Goal: Communication & Community: Answer question/provide support

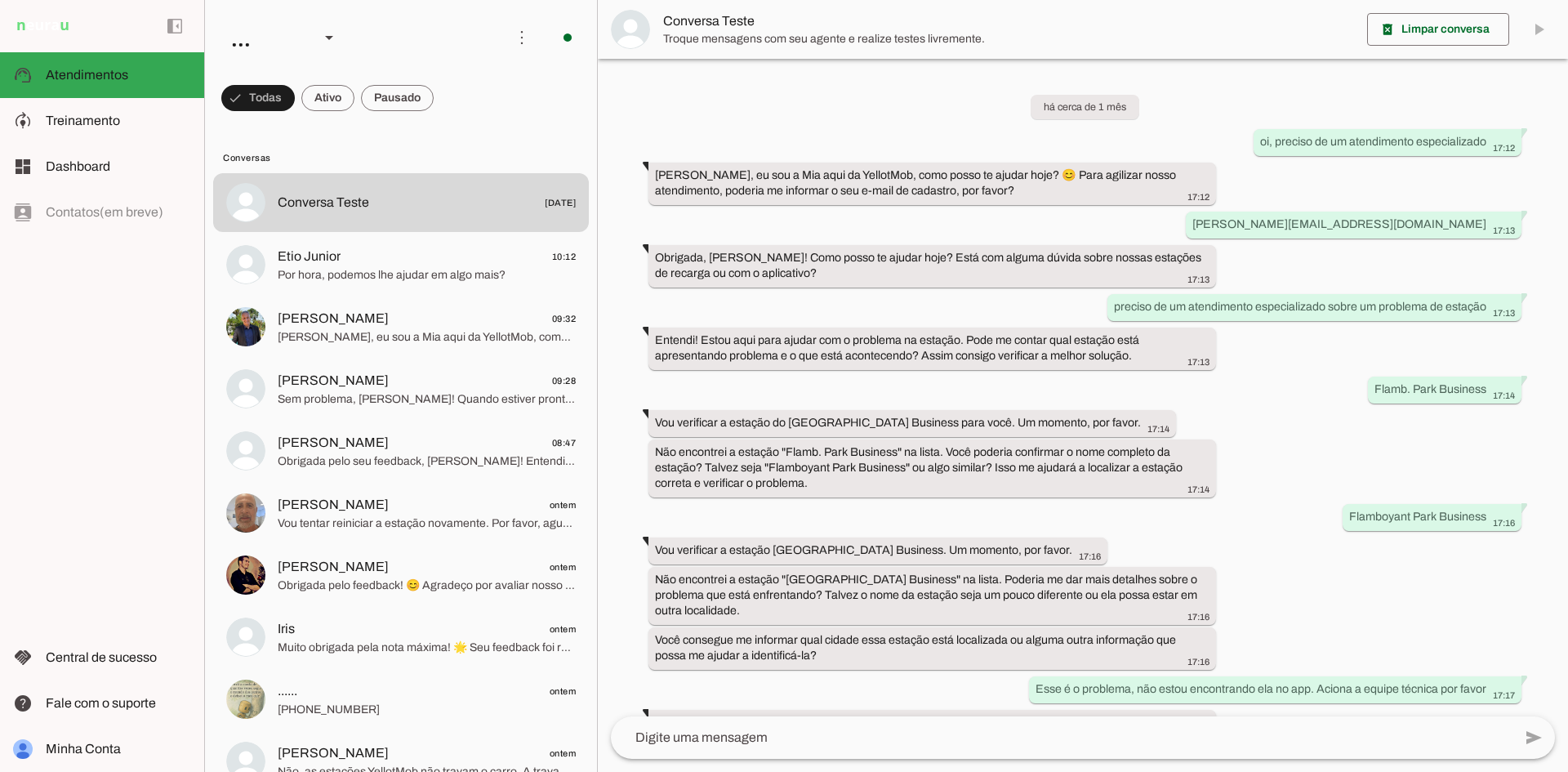
scroll to position [972, 0]
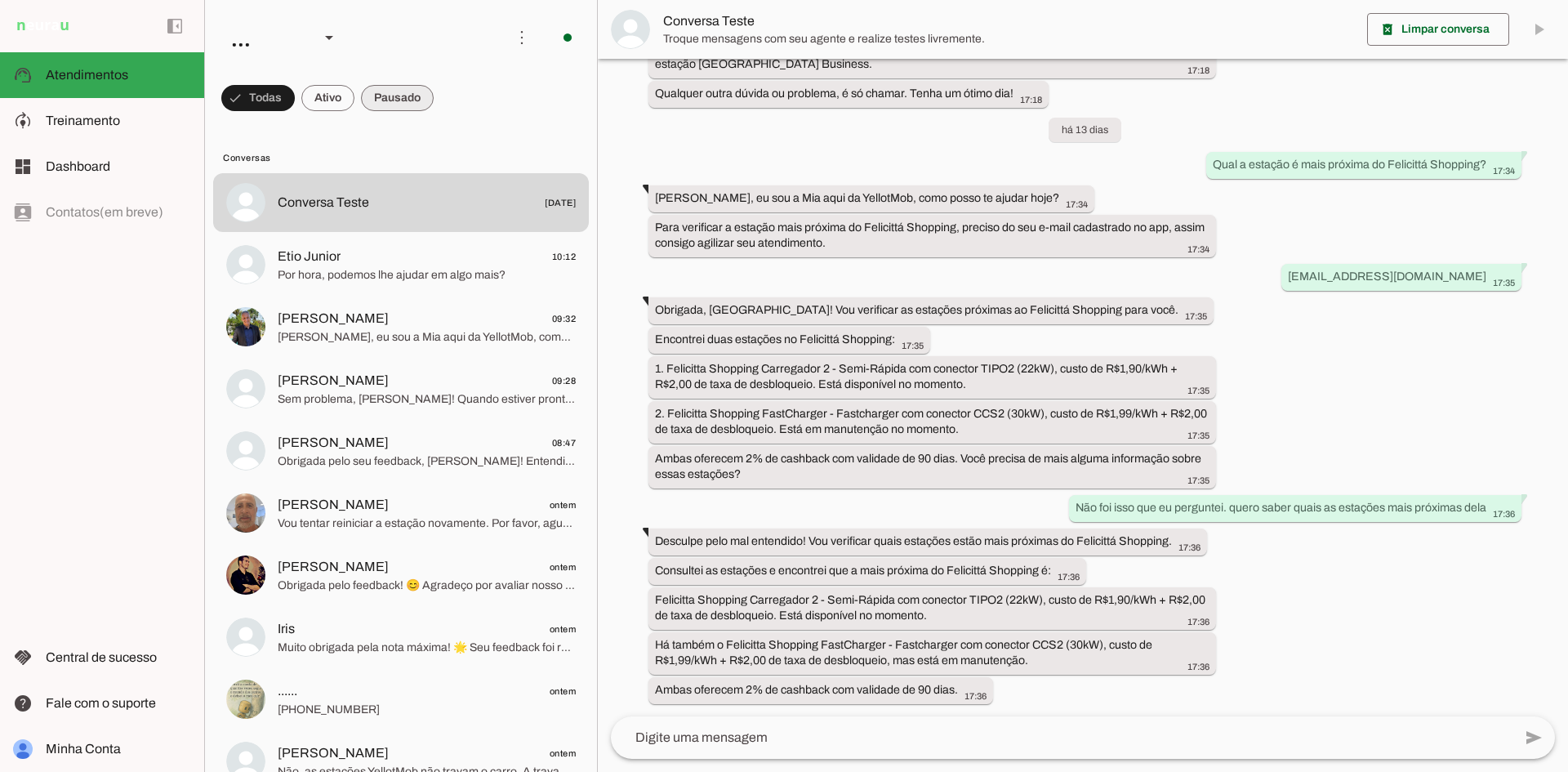
click at [295, 91] on span at bounding box center [258, 98] width 73 height 39
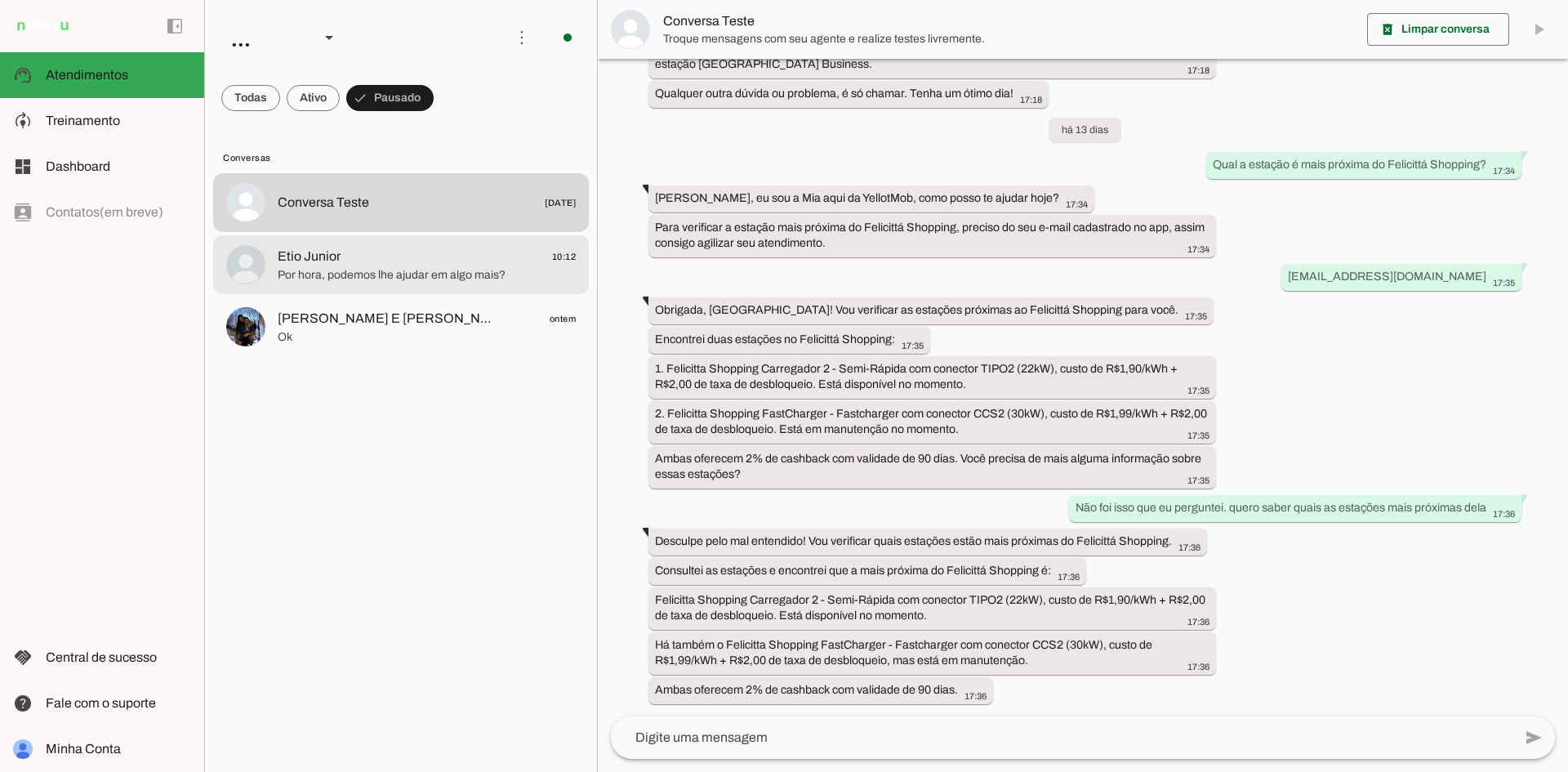
click at [421, 283] on span "Por hora, podemos lhe ajudar em algo mais?" at bounding box center [427, 276] width 298 height 17
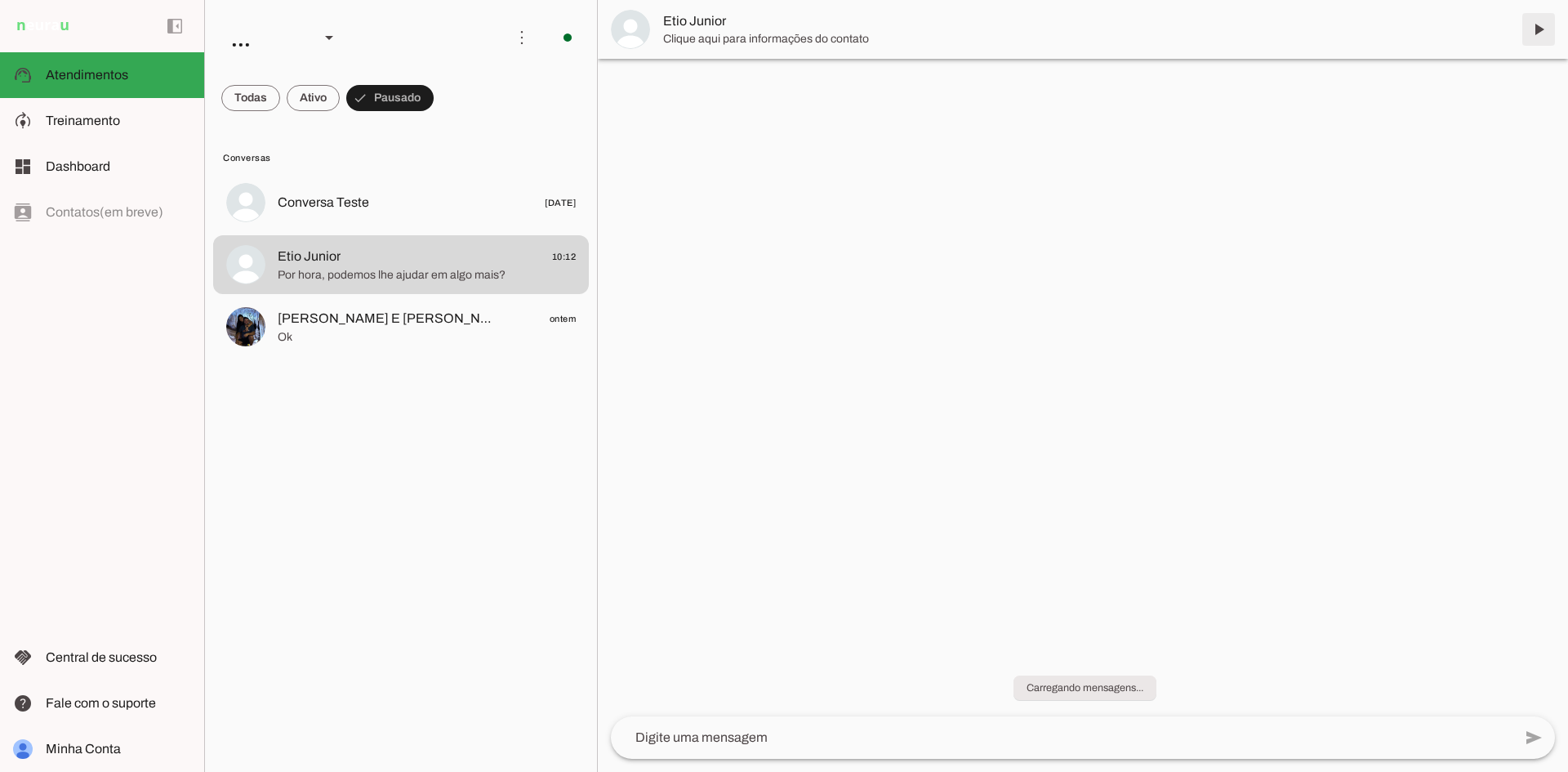
click at [1556, 23] on span at bounding box center [1538, 29] width 39 height 39
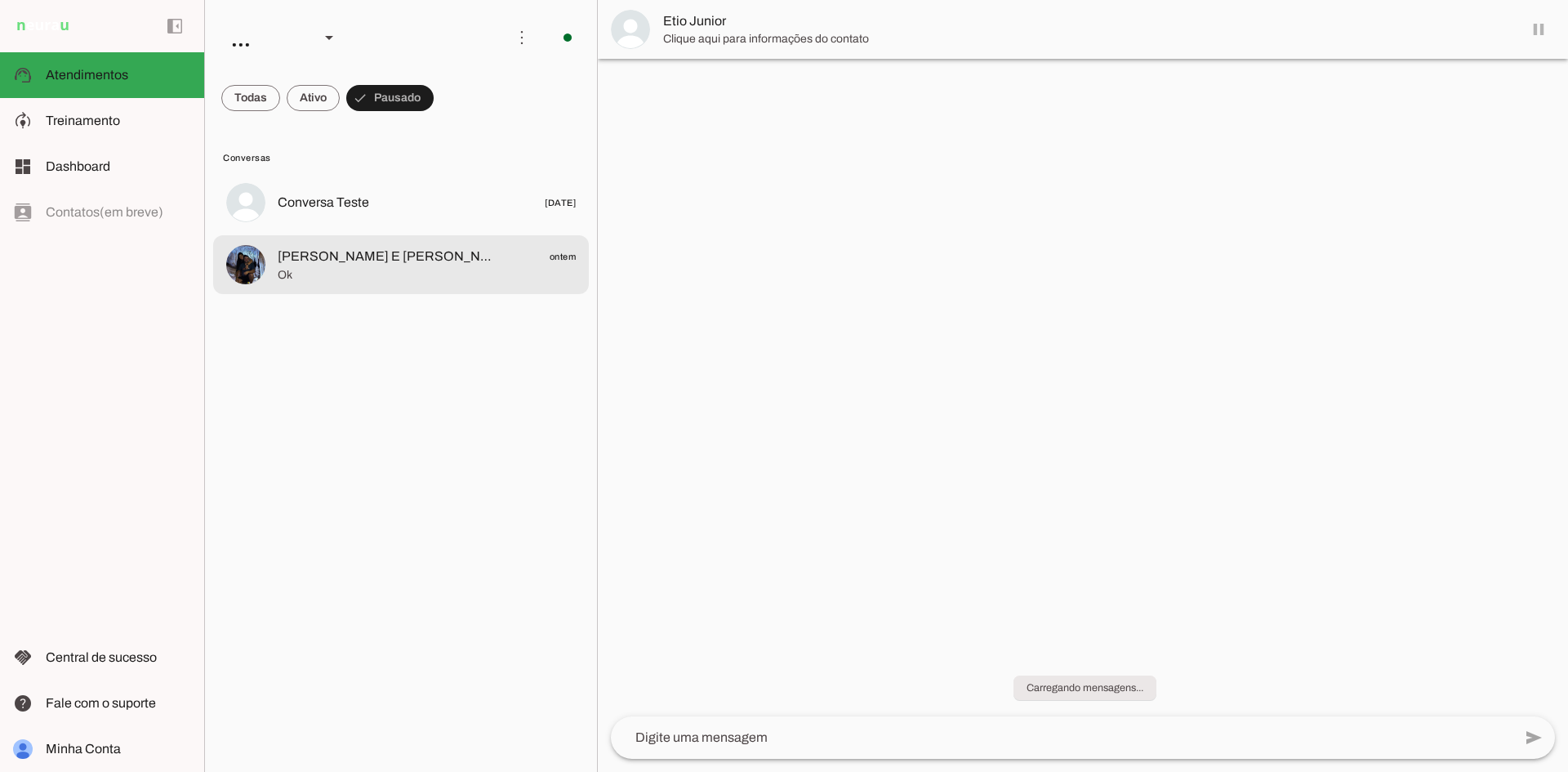
click at [376, 250] on span "[PERSON_NAME] E [PERSON_NAME] ❤️" at bounding box center [385, 257] width 215 height 20
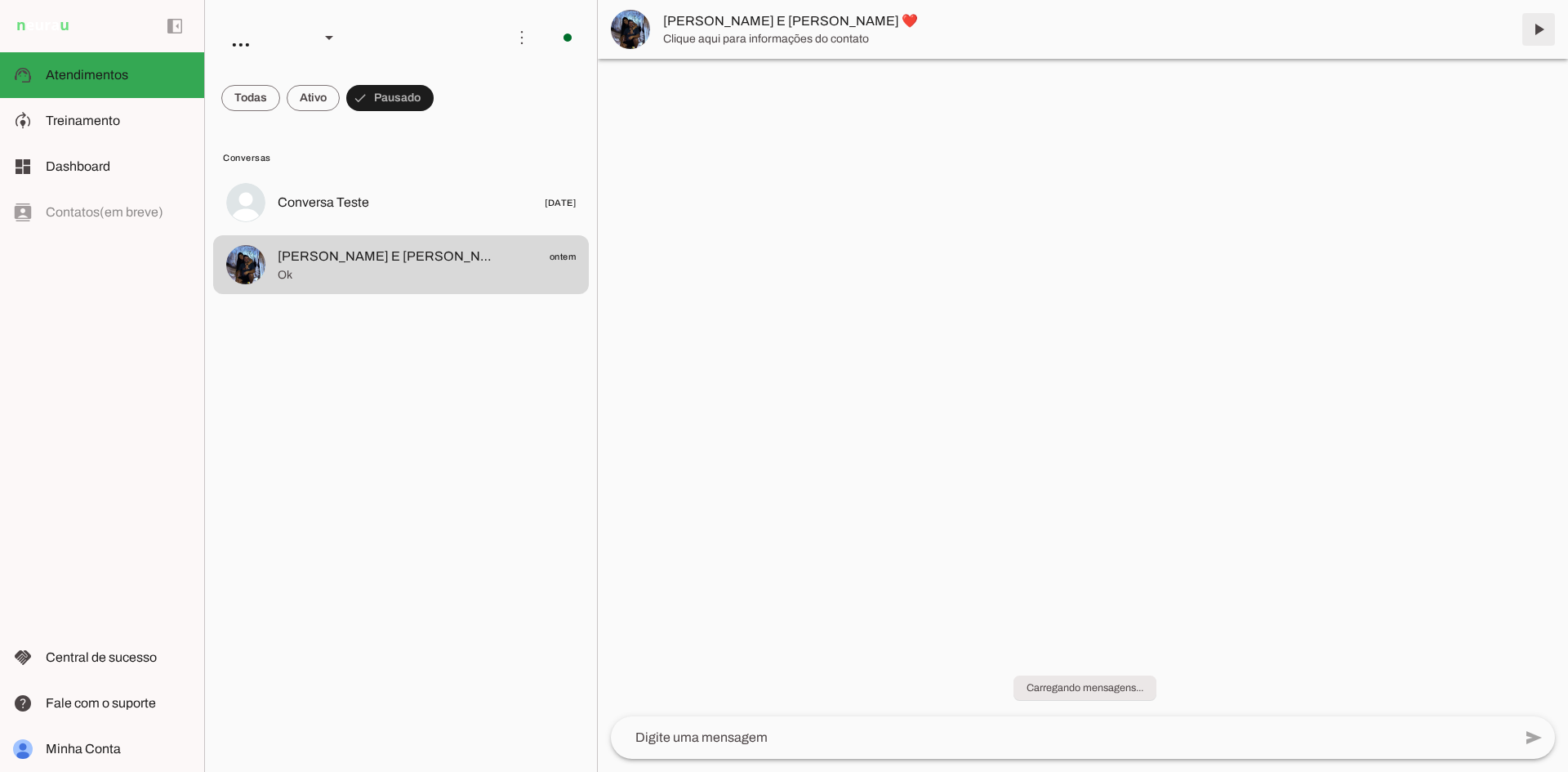
click at [1537, 31] on span at bounding box center [1538, 29] width 39 height 39
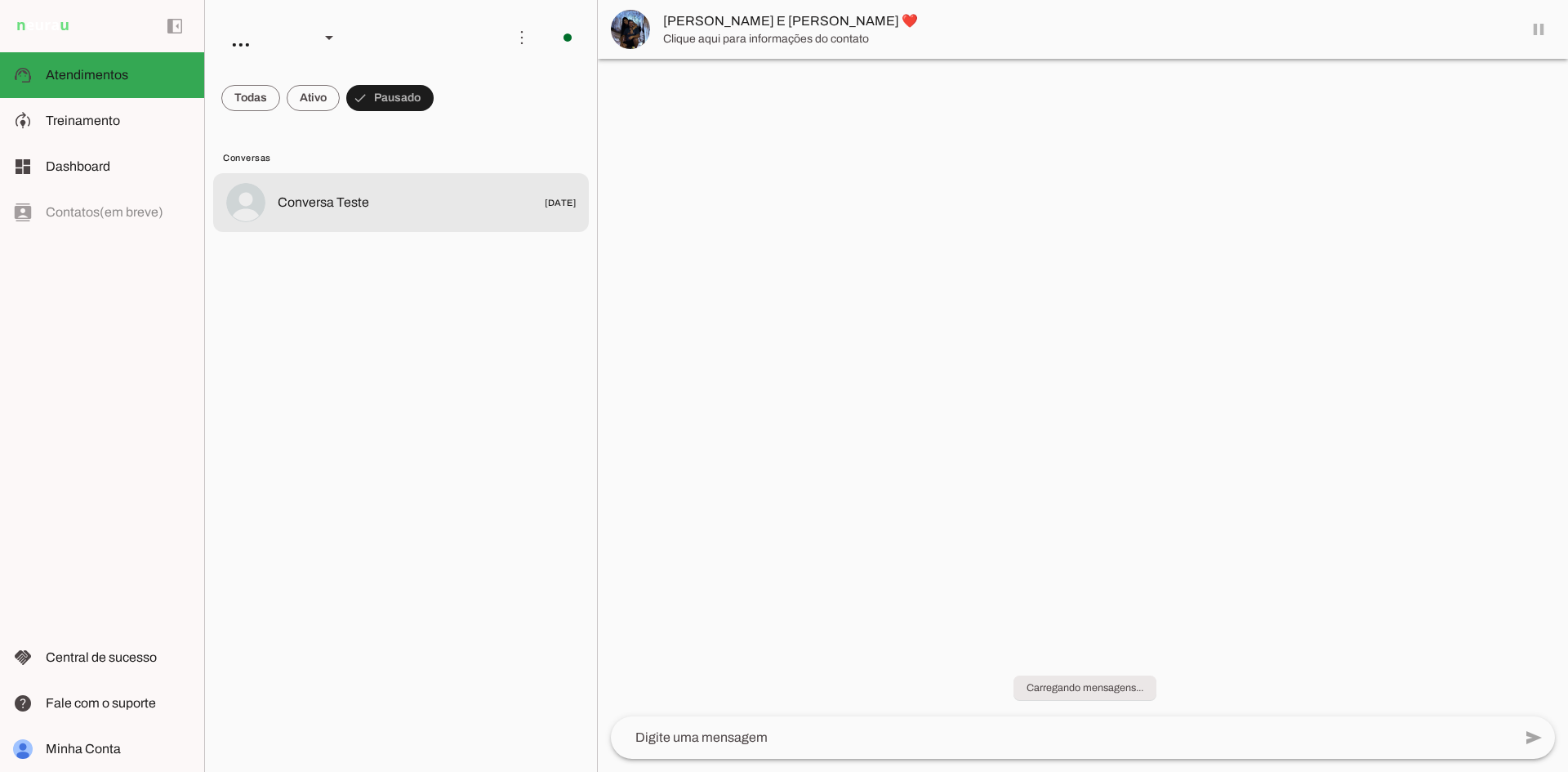
click at [347, 200] on span "Conversa Teste" at bounding box center [323, 203] width 92 height 20
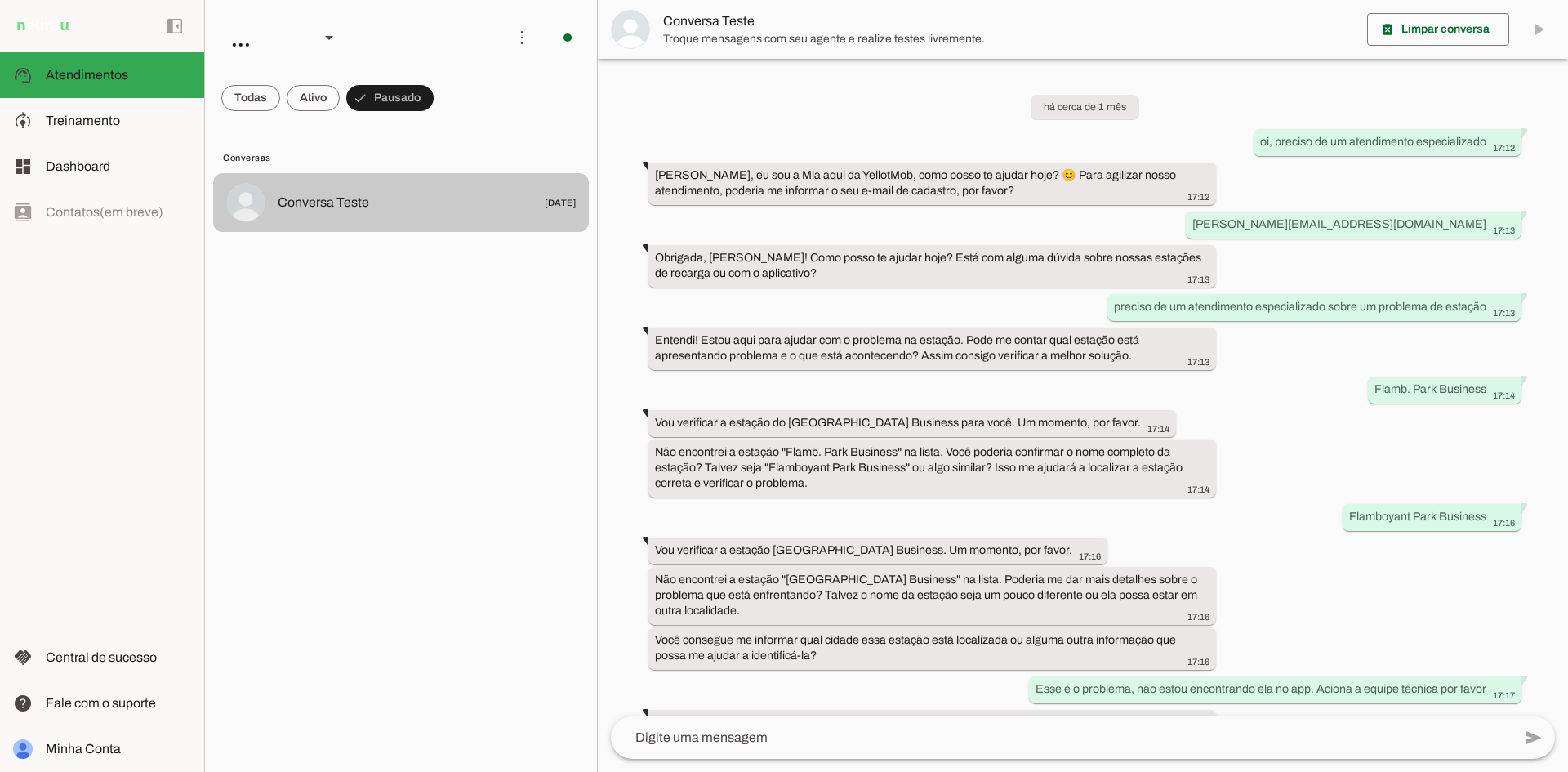
scroll to position [972, 0]
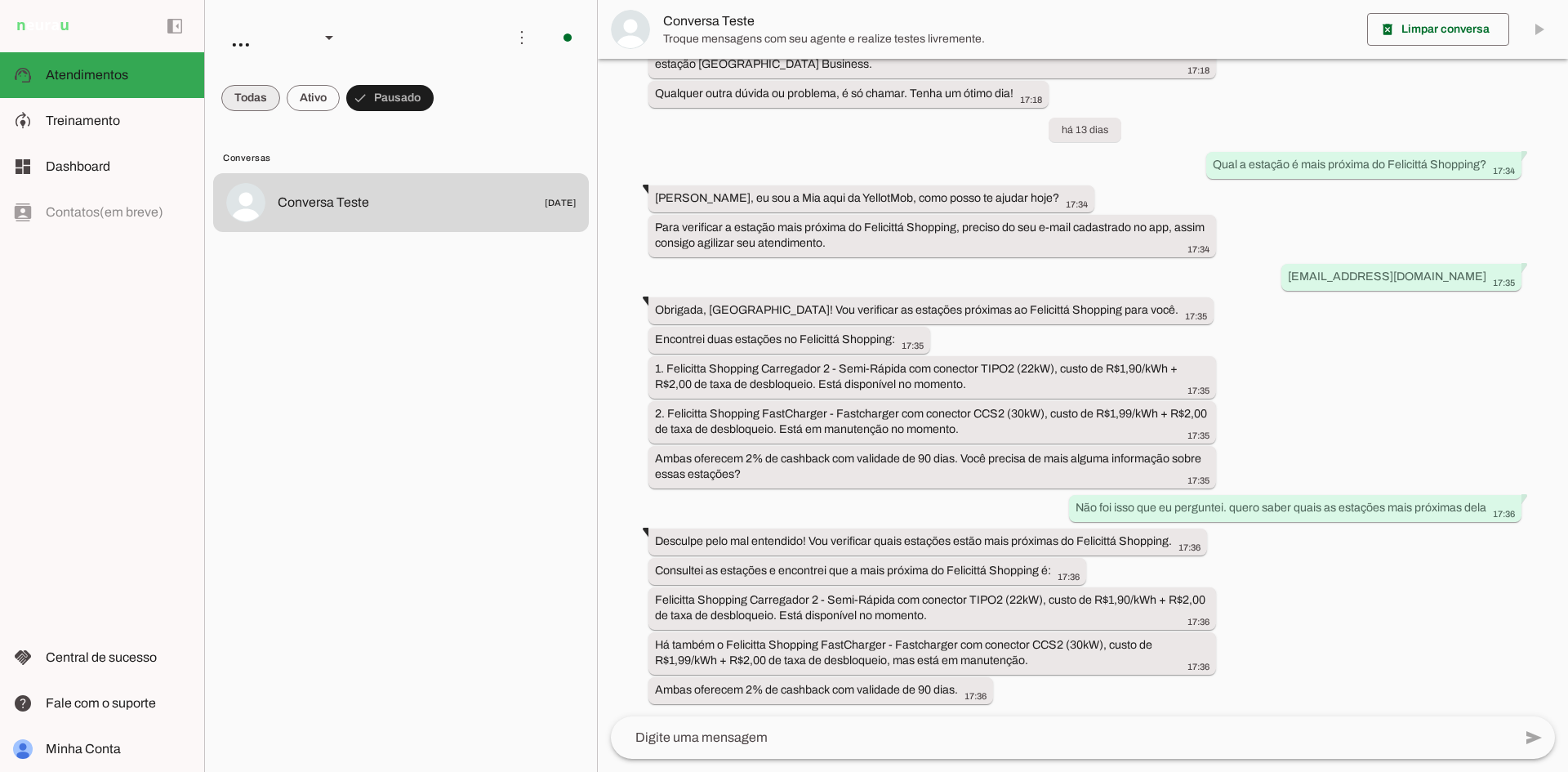
click at [259, 100] on span at bounding box center [251, 98] width 59 height 39
